Goal: Information Seeking & Learning: Learn about a topic

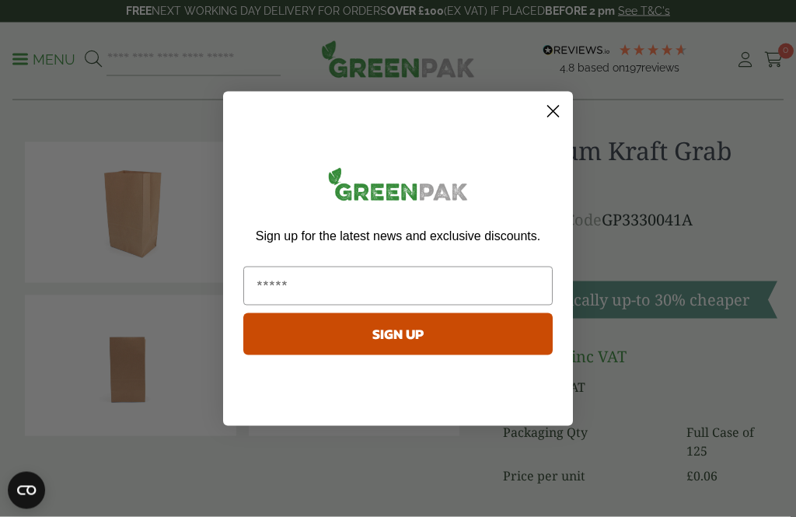
scroll to position [15, 0]
click at [552, 110] on icon "Close dialog" at bounding box center [553, 111] width 11 height 11
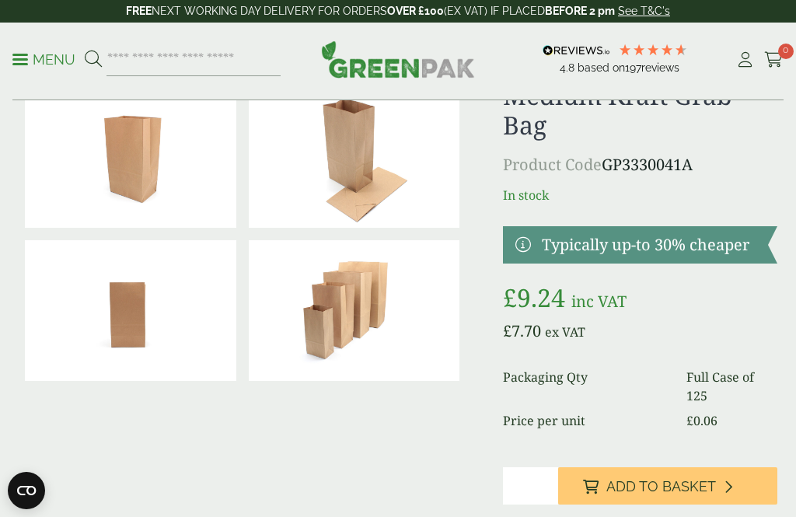
scroll to position [0, 0]
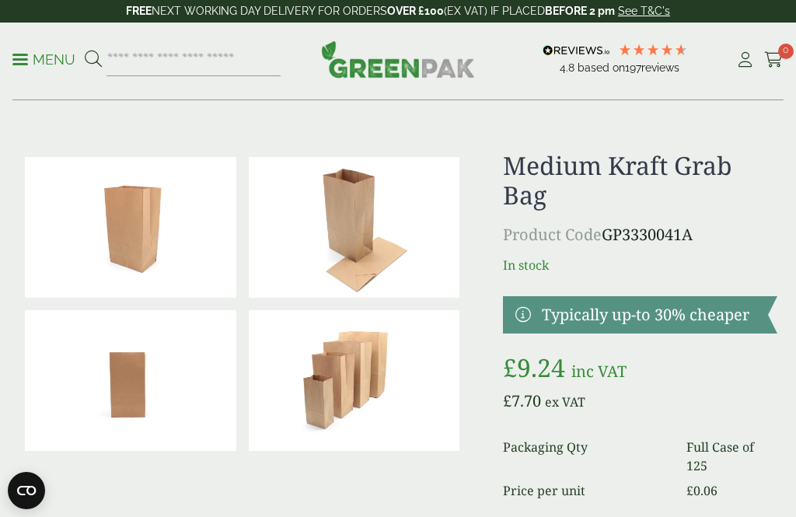
click at [37, 51] on p "Menu" at bounding box center [43, 60] width 63 height 19
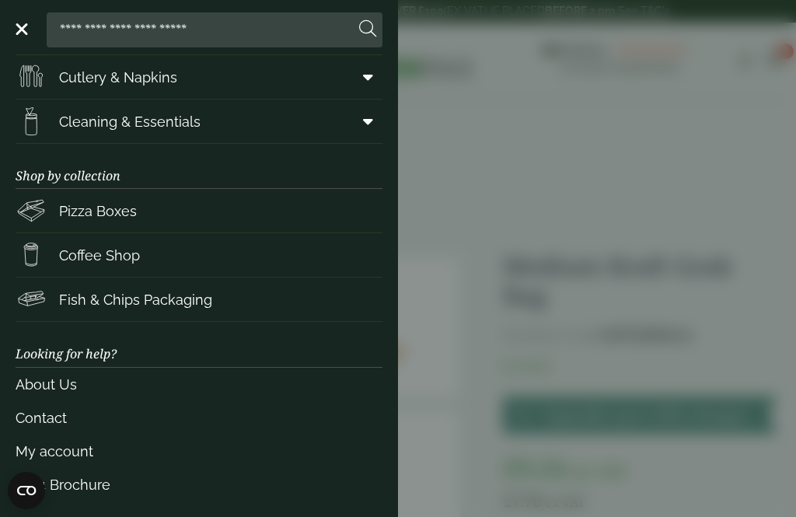
scroll to position [220, 0]
click at [75, 260] on span "Coffee Shop" at bounding box center [99, 256] width 81 height 21
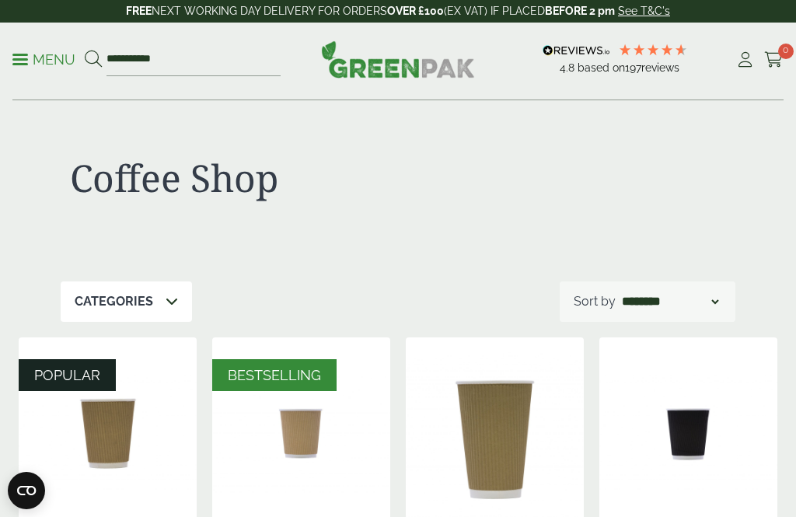
click at [37, 53] on p "Menu" at bounding box center [43, 60] width 63 height 19
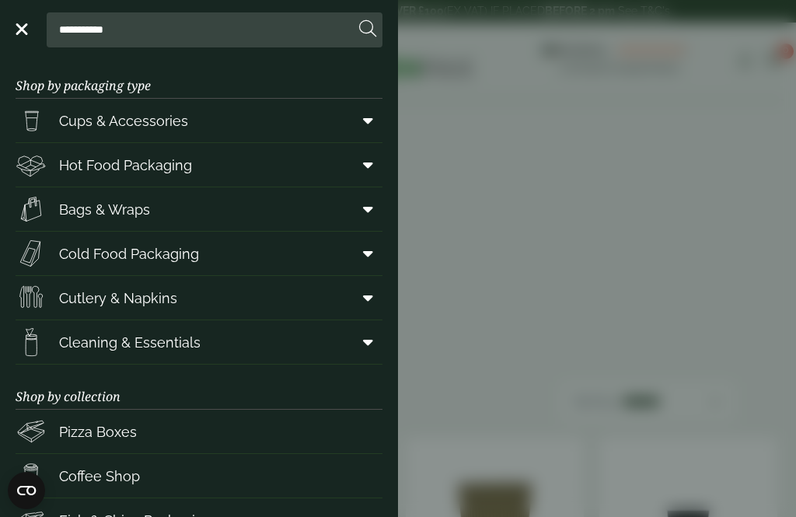
click at [69, 121] on span "Cups & Accessories" at bounding box center [123, 120] width 129 height 21
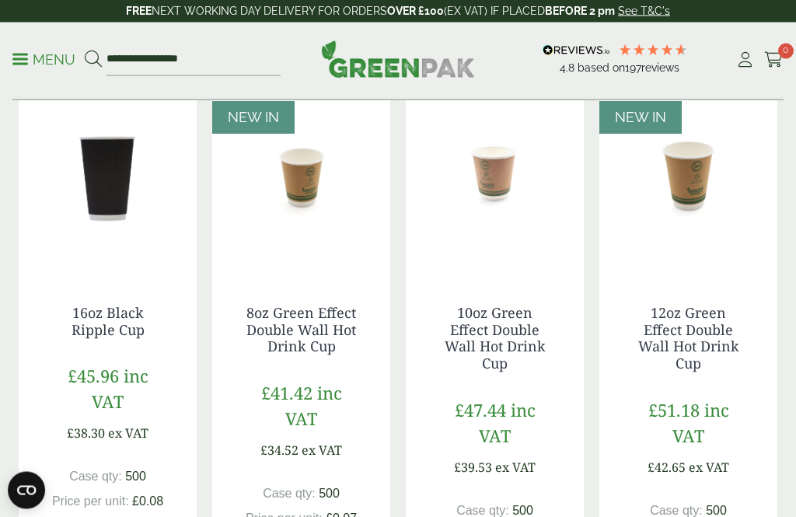
scroll to position [1724, 0]
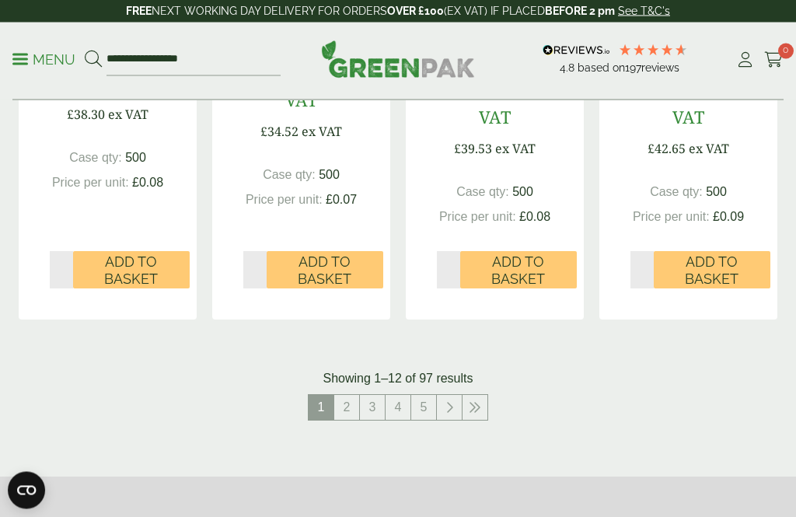
click at [349, 396] on link "2" at bounding box center [346, 408] width 25 height 25
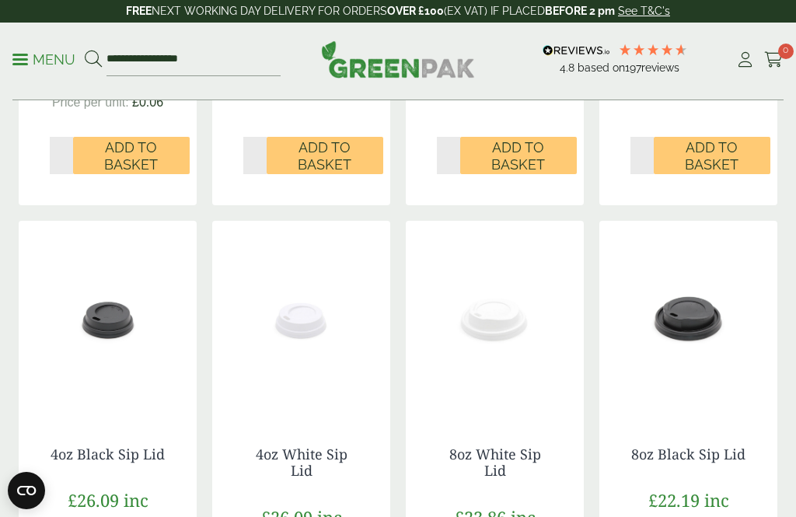
scroll to position [818, 0]
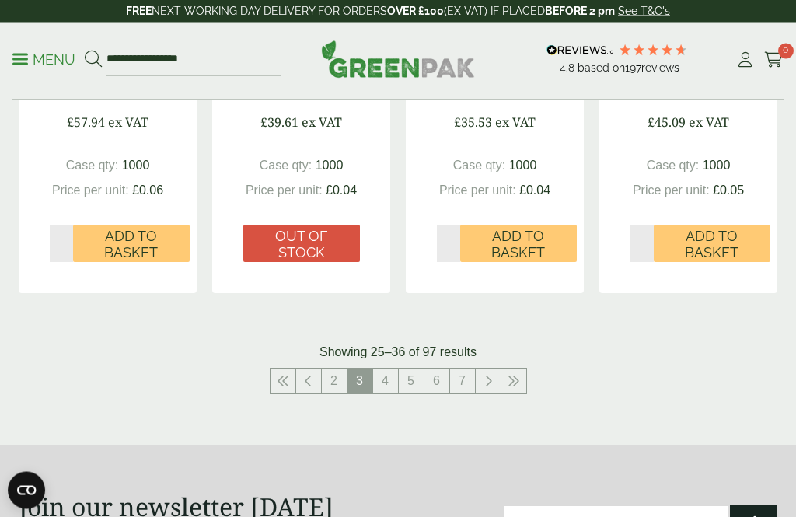
scroll to position [1715, 0]
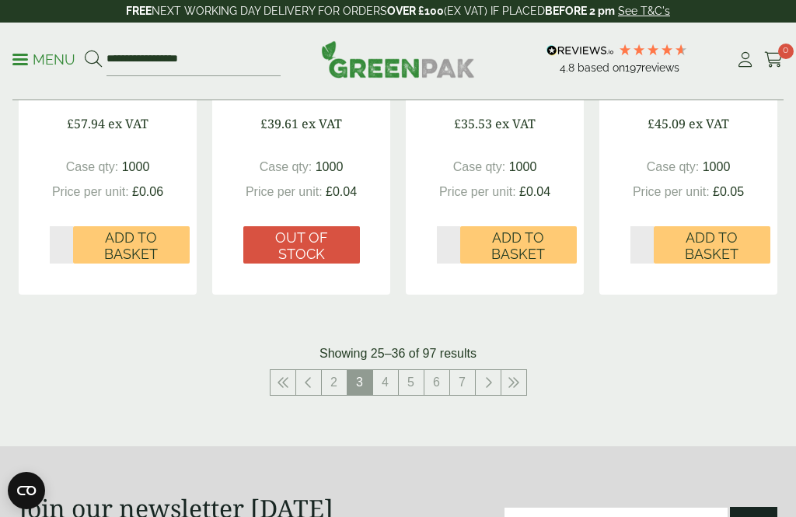
click at [385, 374] on link "4" at bounding box center [385, 382] width 25 height 25
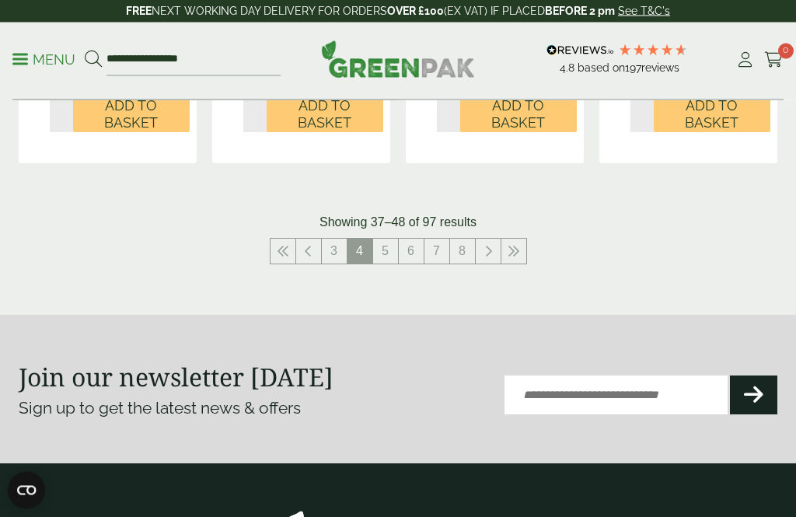
scroll to position [1927, 0]
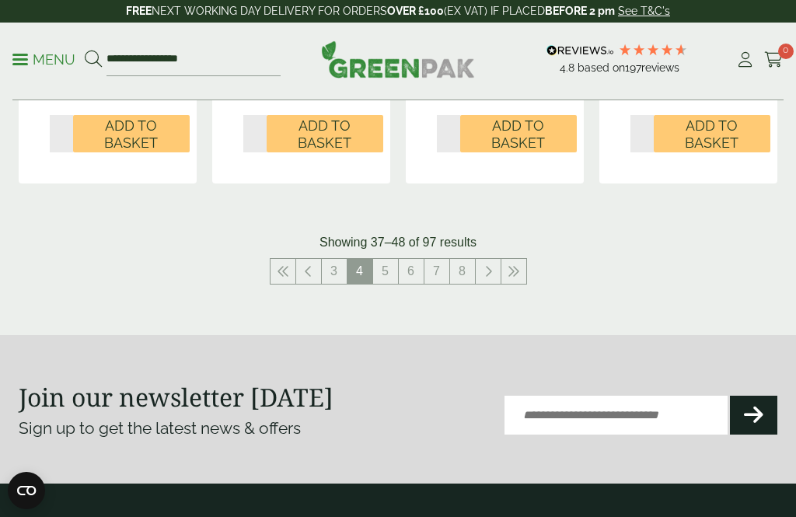
click at [384, 259] on link "5" at bounding box center [385, 271] width 25 height 25
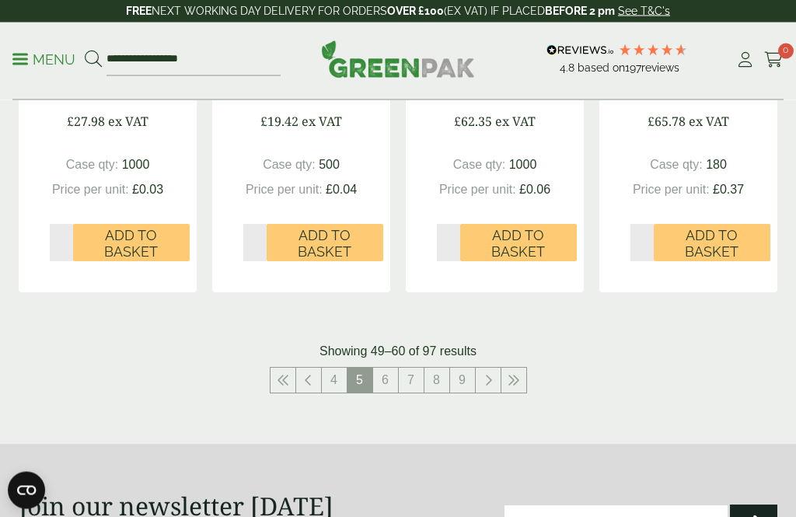
scroll to position [1760, 0]
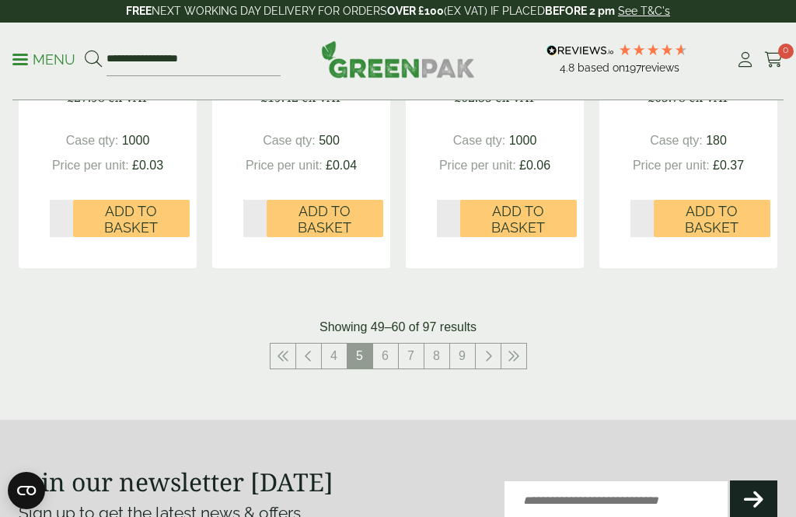
click at [389, 349] on link "6" at bounding box center [385, 356] width 25 height 25
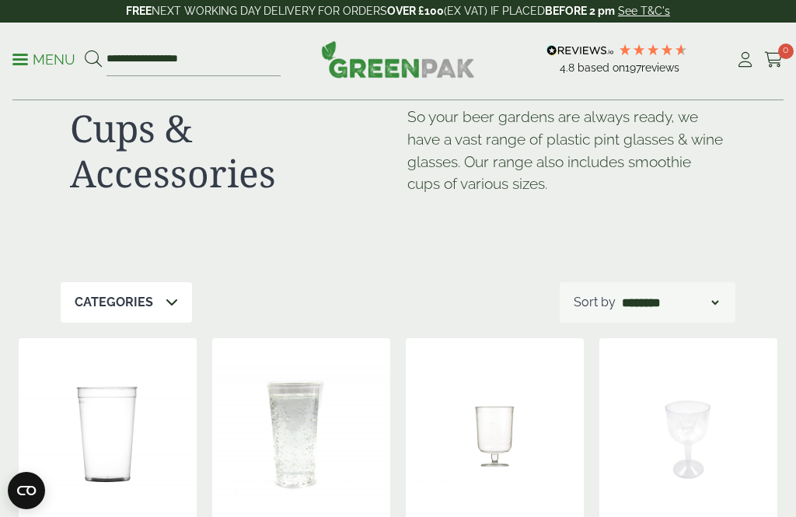
scroll to position [44, 0]
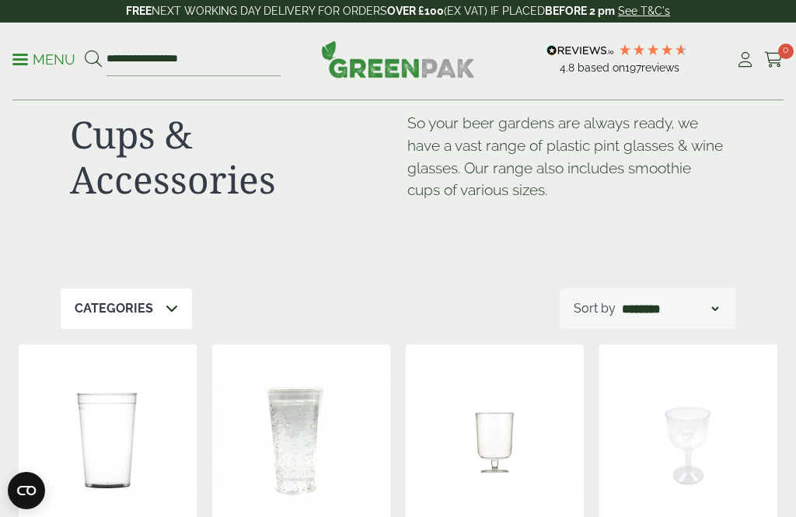
click at [109, 309] on p "Categories" at bounding box center [114, 308] width 78 height 19
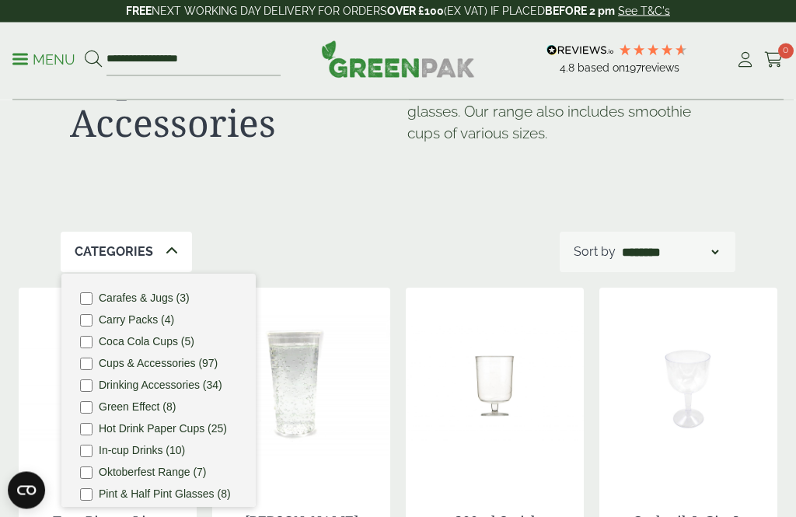
scroll to position [100, 0]
click at [192, 383] on label "Drinking Accessories (34)" at bounding box center [161, 384] width 124 height 11
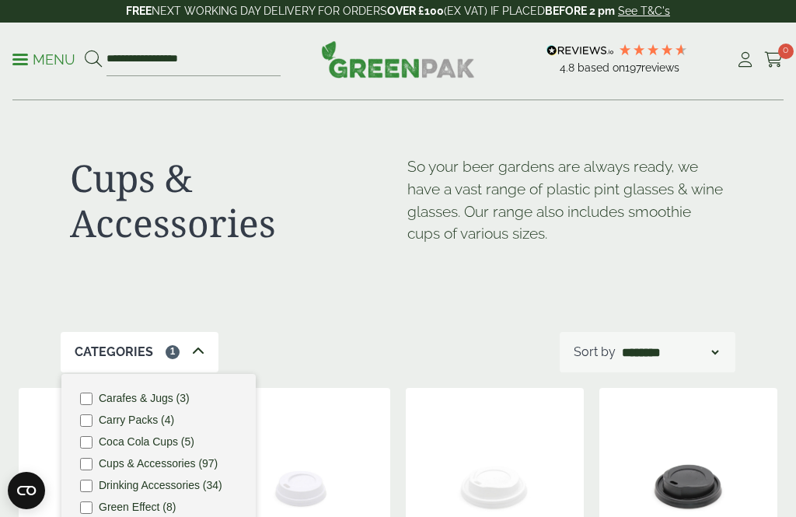
click at [31, 64] on p "Menu" at bounding box center [43, 60] width 63 height 19
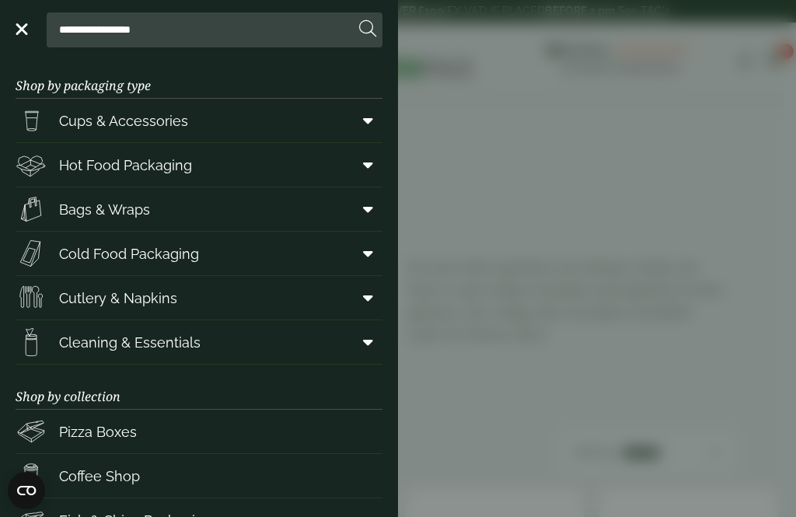
click at [376, 173] on span at bounding box center [364, 165] width 35 height 30
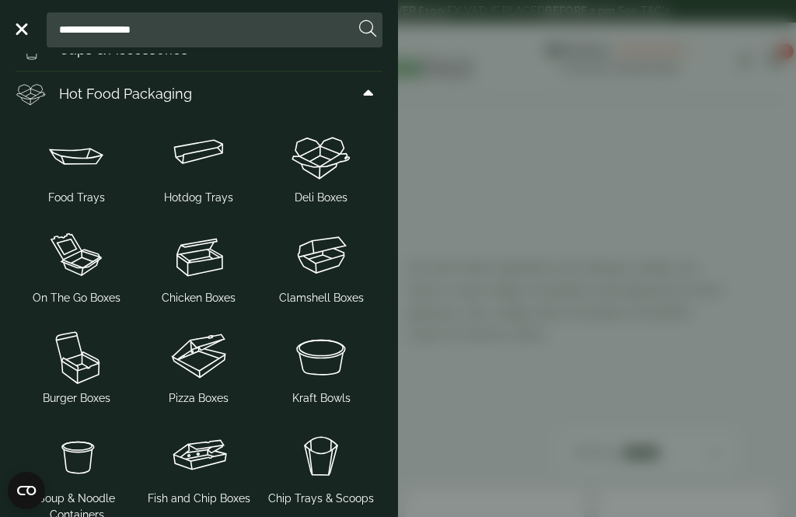
scroll to position [72, 0]
click at [333, 164] on img at bounding box center [322, 155] width 110 height 62
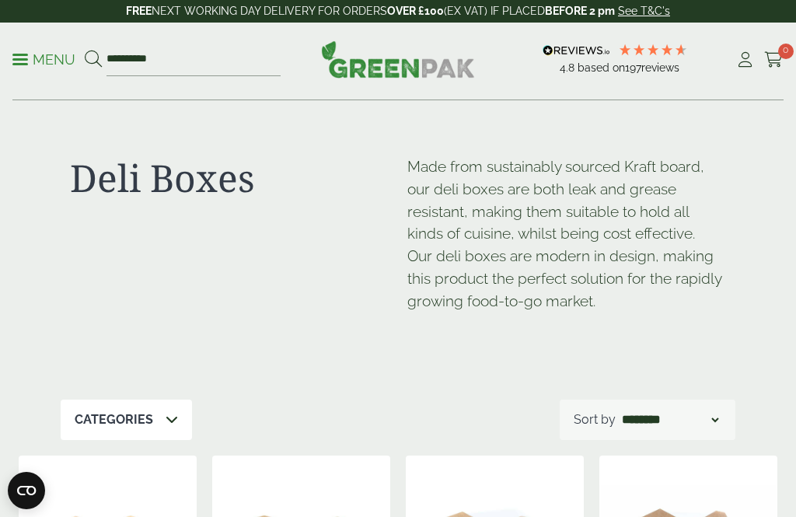
click at [29, 56] on p "Menu" at bounding box center [43, 60] width 63 height 19
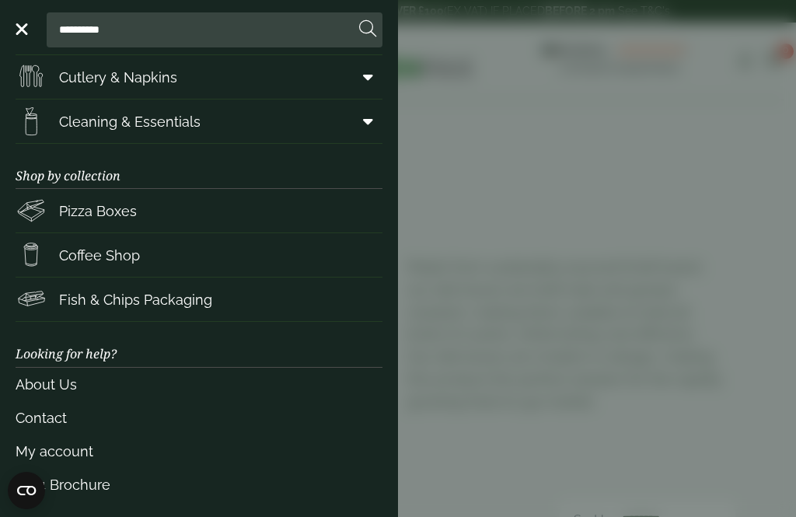
scroll to position [220, 0]
click at [24, 28] on link "Menu" at bounding box center [20, 28] width 16 height 16
